Goal: Register for event/course

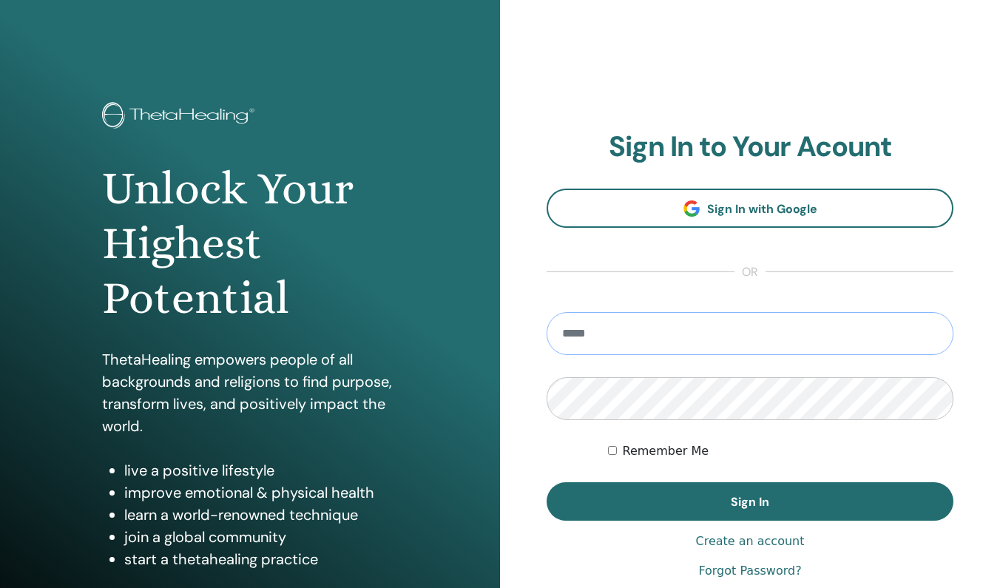
type input "**********"
click at [750, 501] on button "Sign In" at bounding box center [749, 501] width 407 height 38
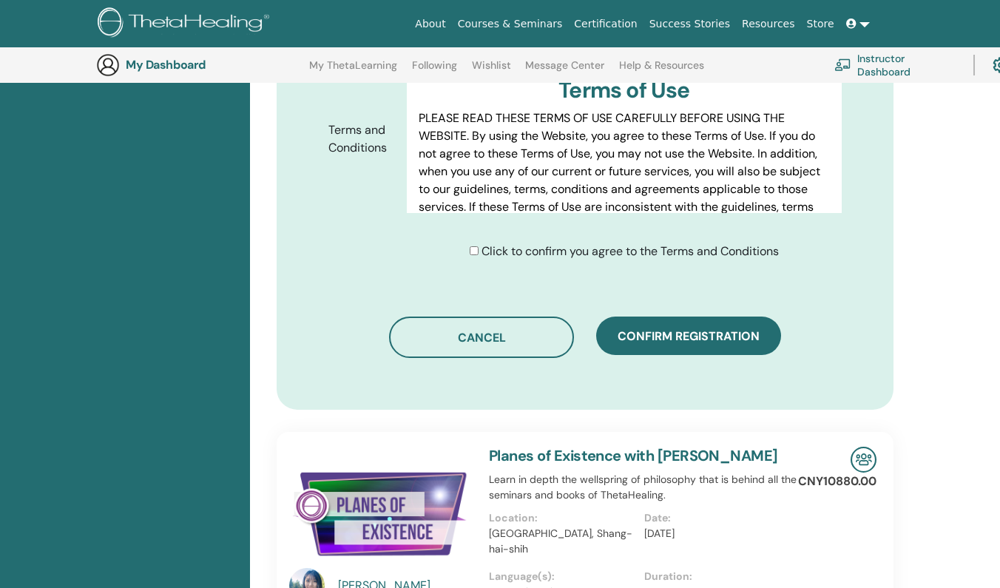
scroll to position [794, 1]
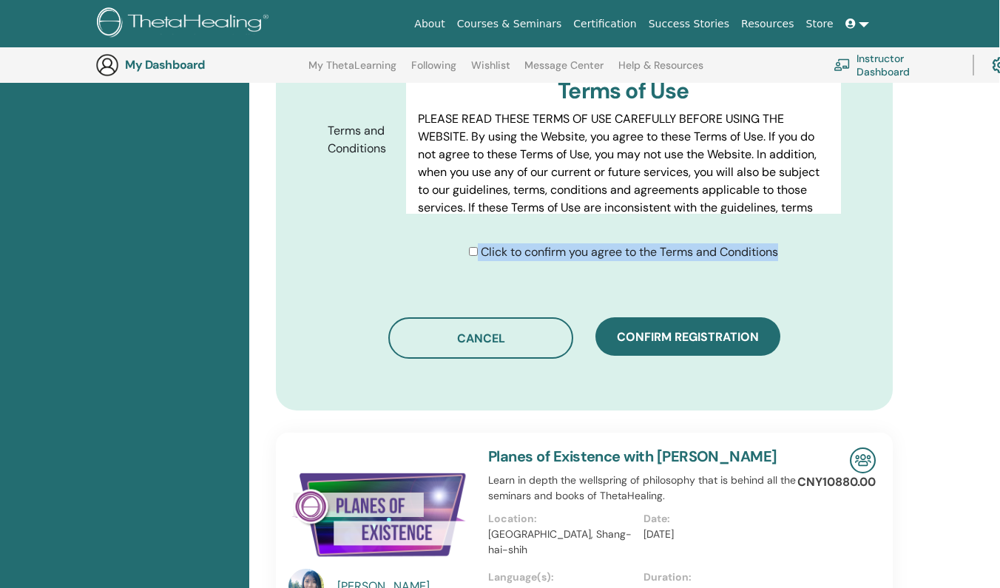
click at [469, 243] on div "Click to confirm you agree to the Terms and Conditions" at bounding box center [623, 252] width 309 height 18
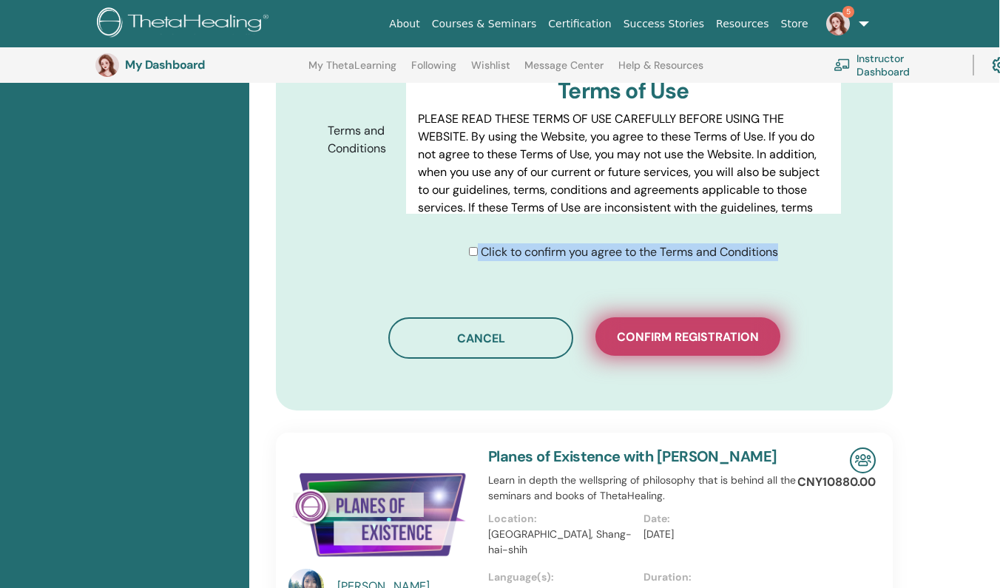
click at [669, 317] on button "Confirm registration" at bounding box center [687, 336] width 185 height 38
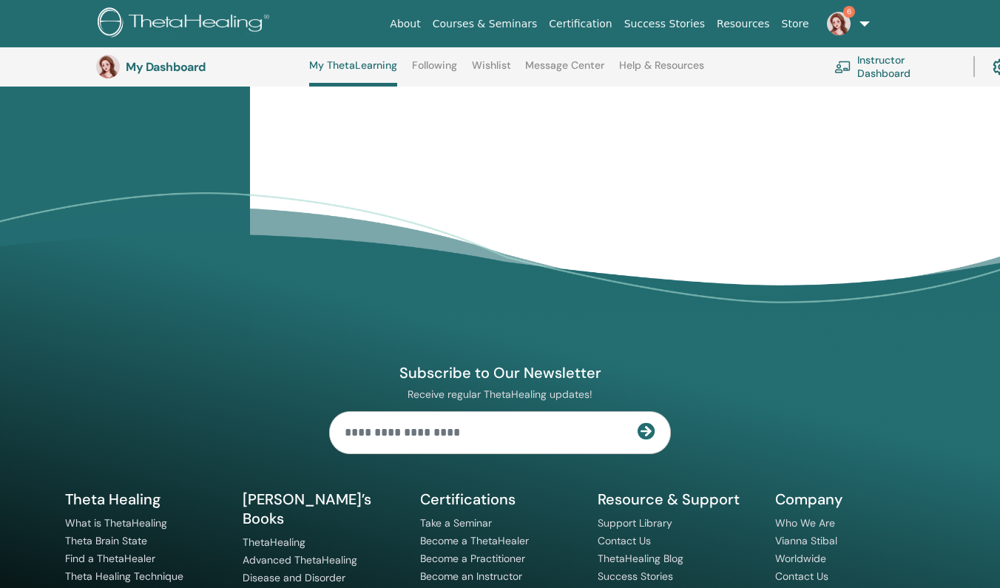
scroll to position [502, 0]
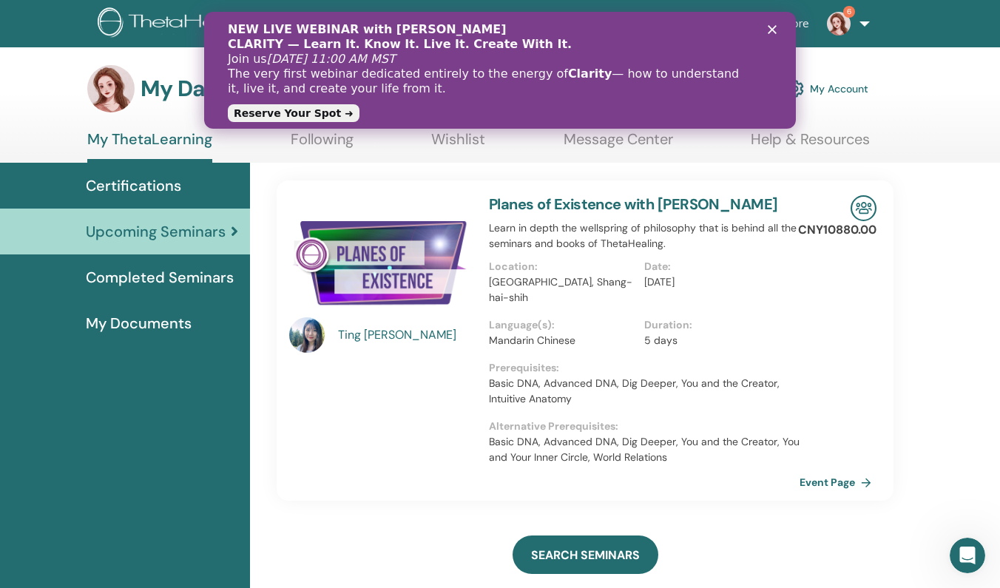
click at [772, 27] on icon "关闭" at bounding box center [771, 29] width 9 height 9
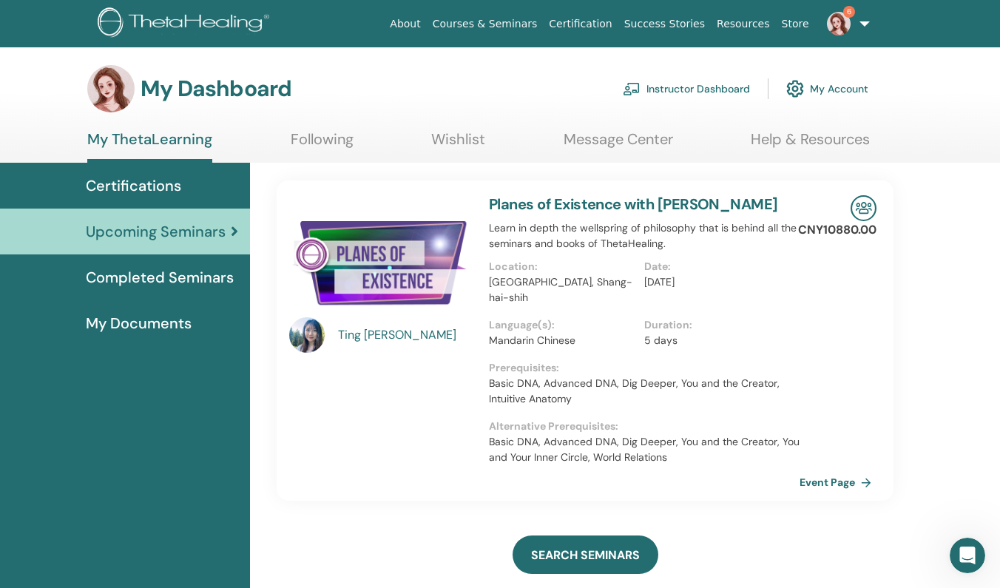
click at [857, 24] on link "6" at bounding box center [845, 23] width 61 height 47
